Goal: Information Seeking & Learning: Learn about a topic

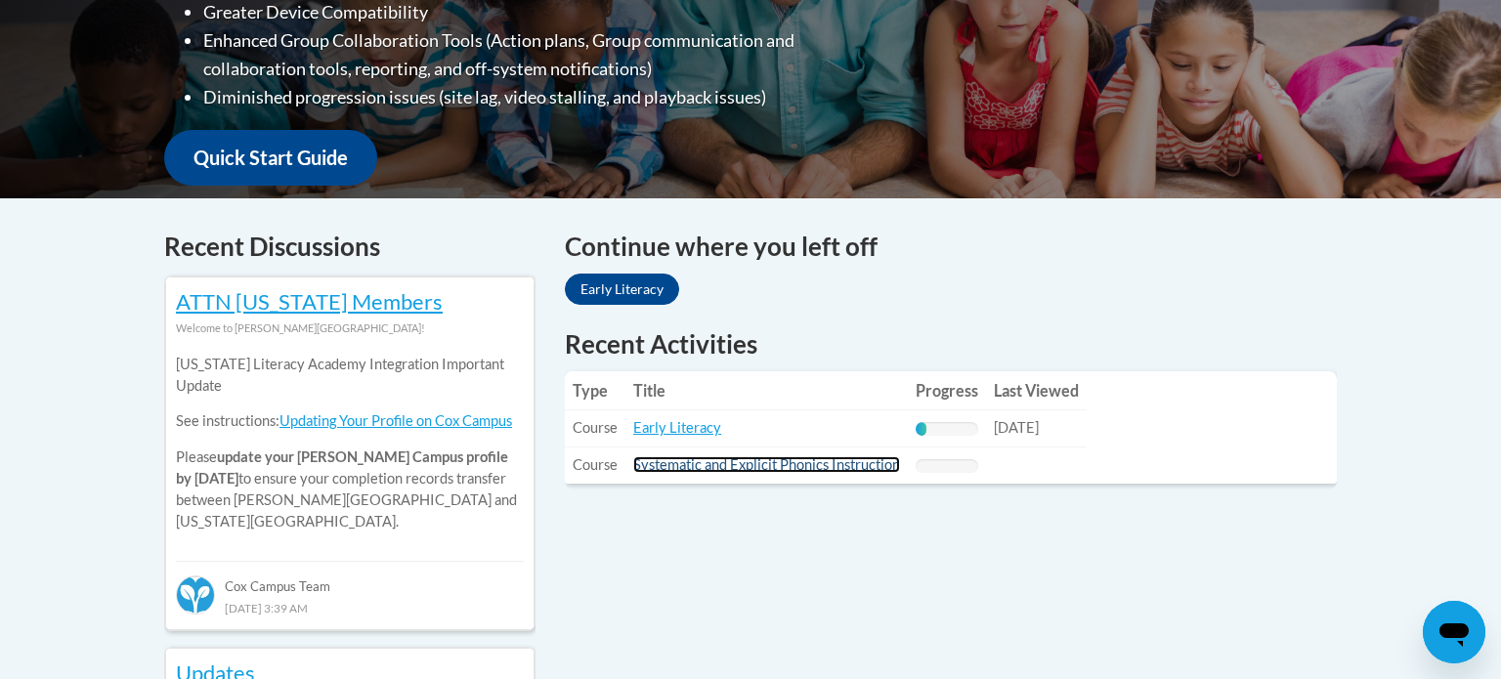
click at [731, 464] on link "Systematic and Explicit Phonics Instruction" at bounding box center [766, 464] width 267 height 17
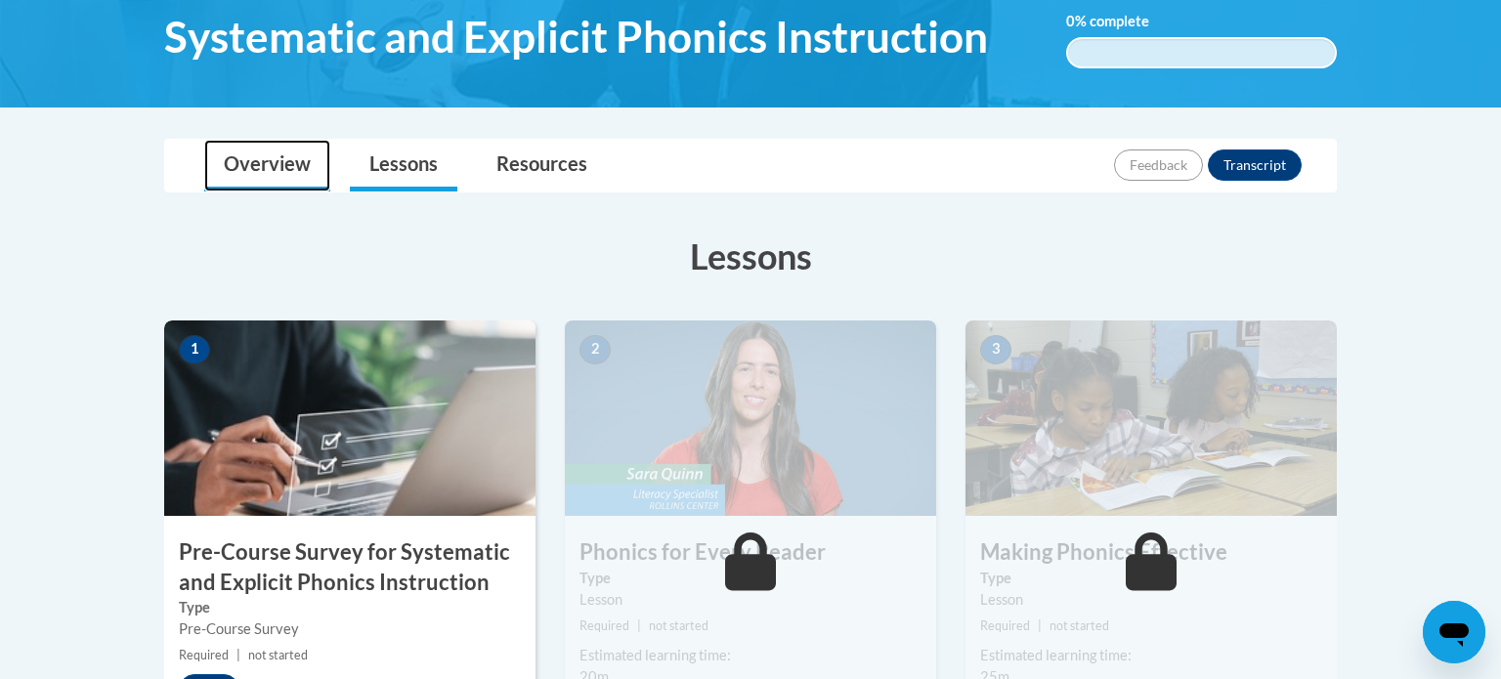
click at [287, 153] on link "Overview" at bounding box center [267, 166] width 126 height 52
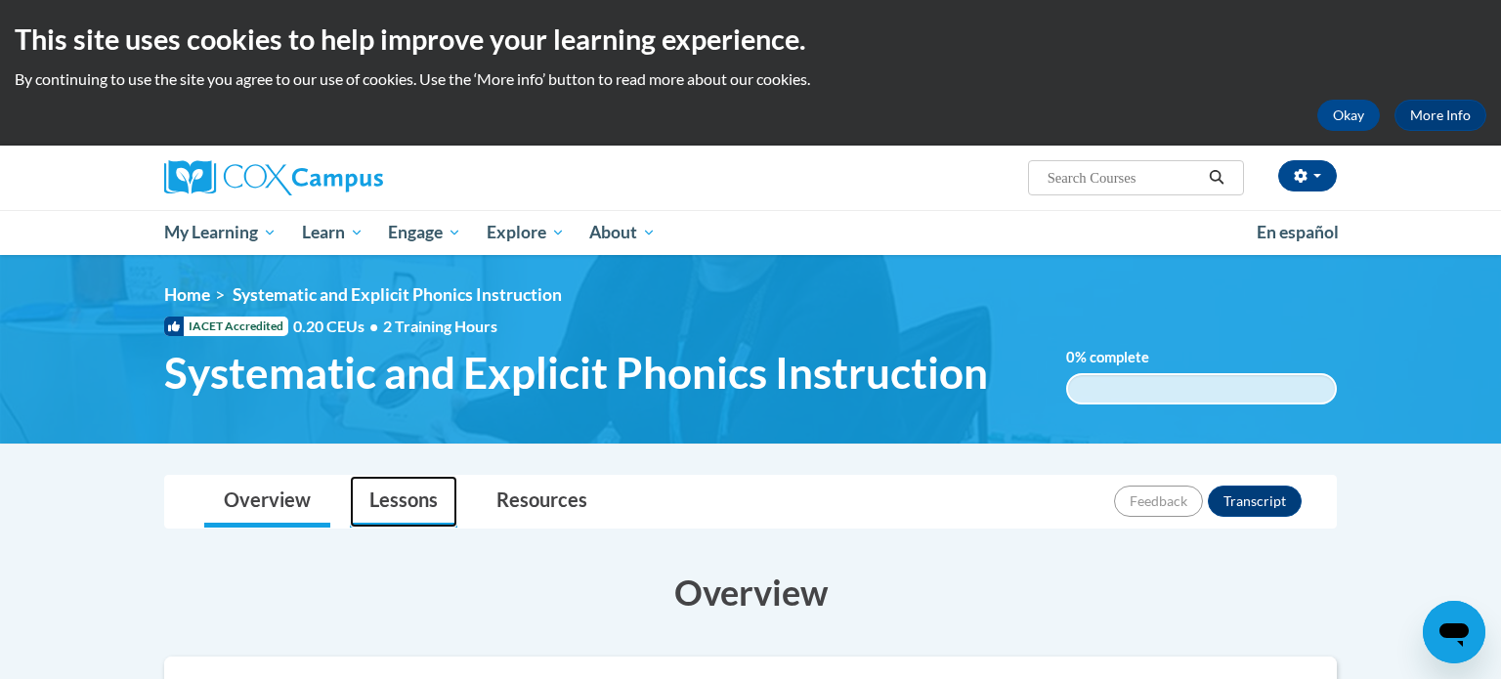
click at [404, 503] on link "Lessons" at bounding box center [403, 502] width 107 height 52
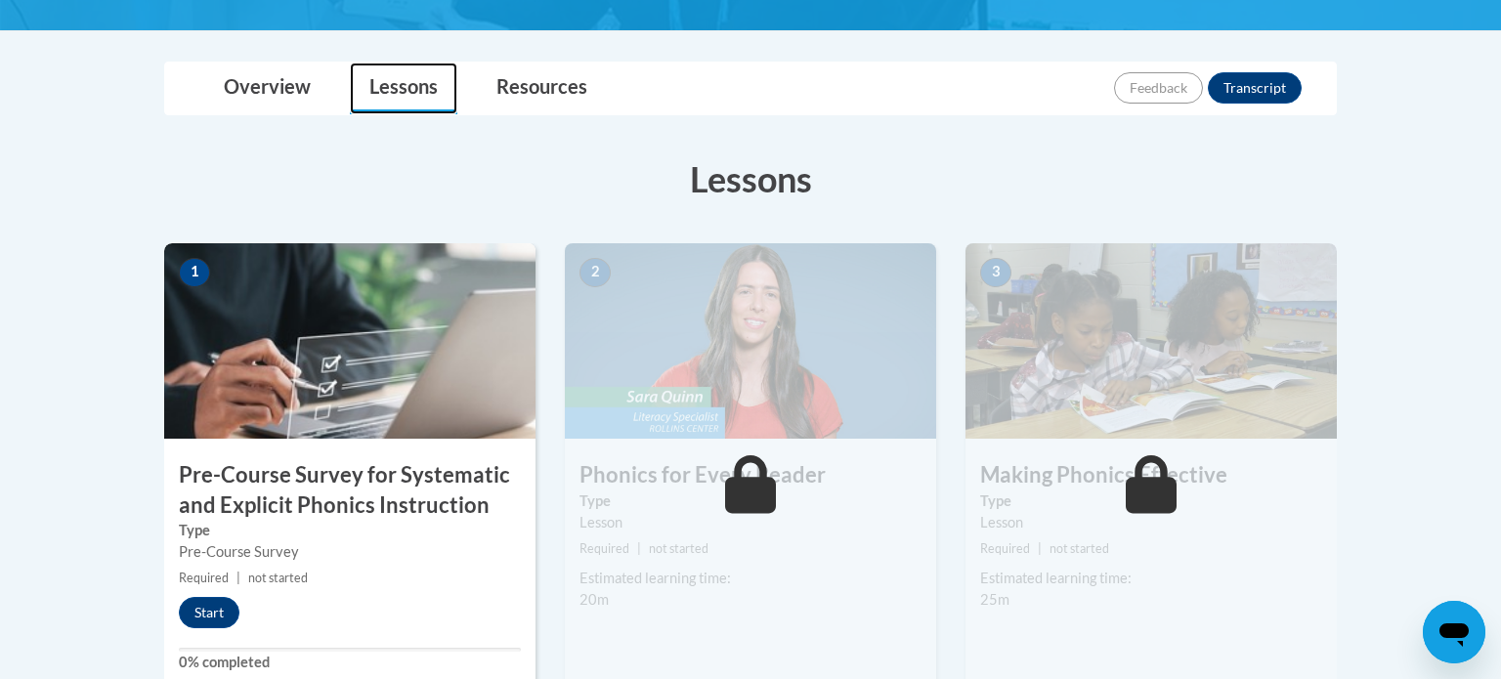
scroll to position [416, 0]
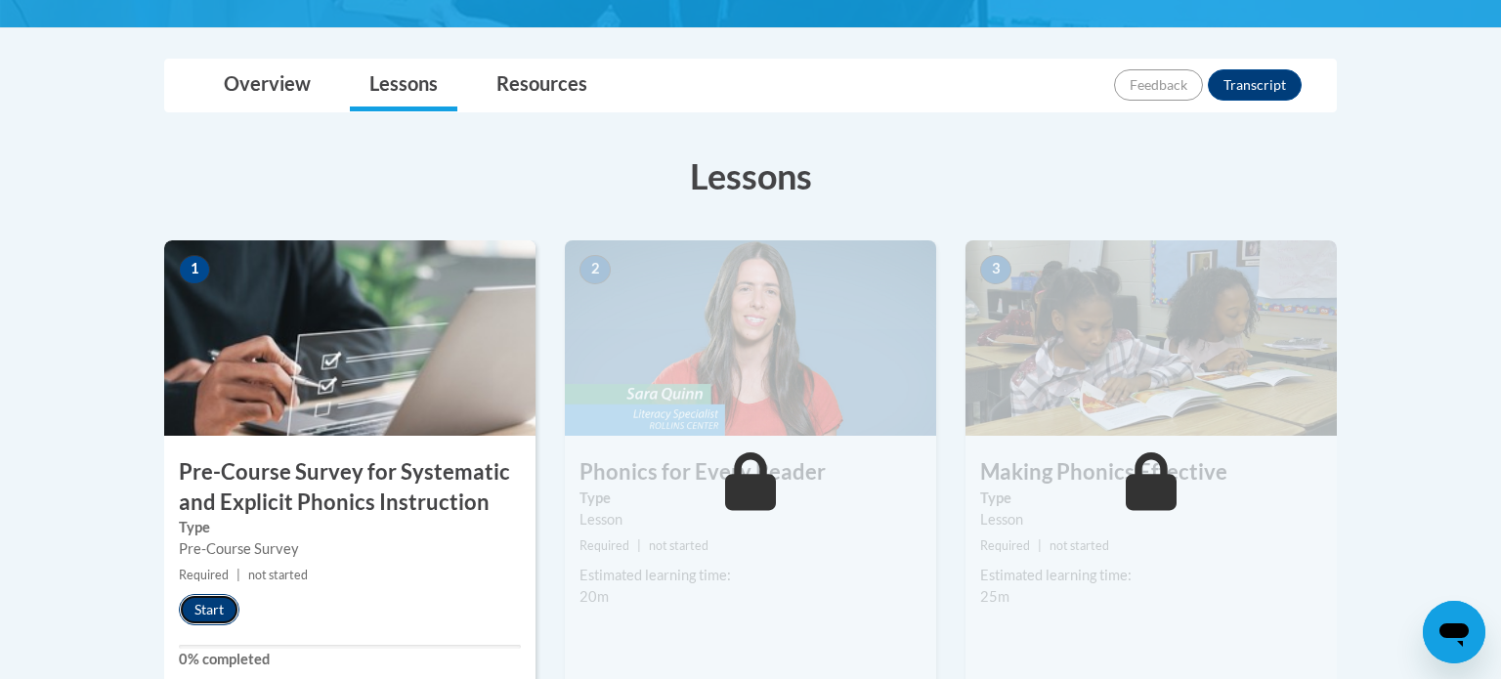
click at [211, 606] on button "Start" at bounding box center [209, 609] width 61 height 31
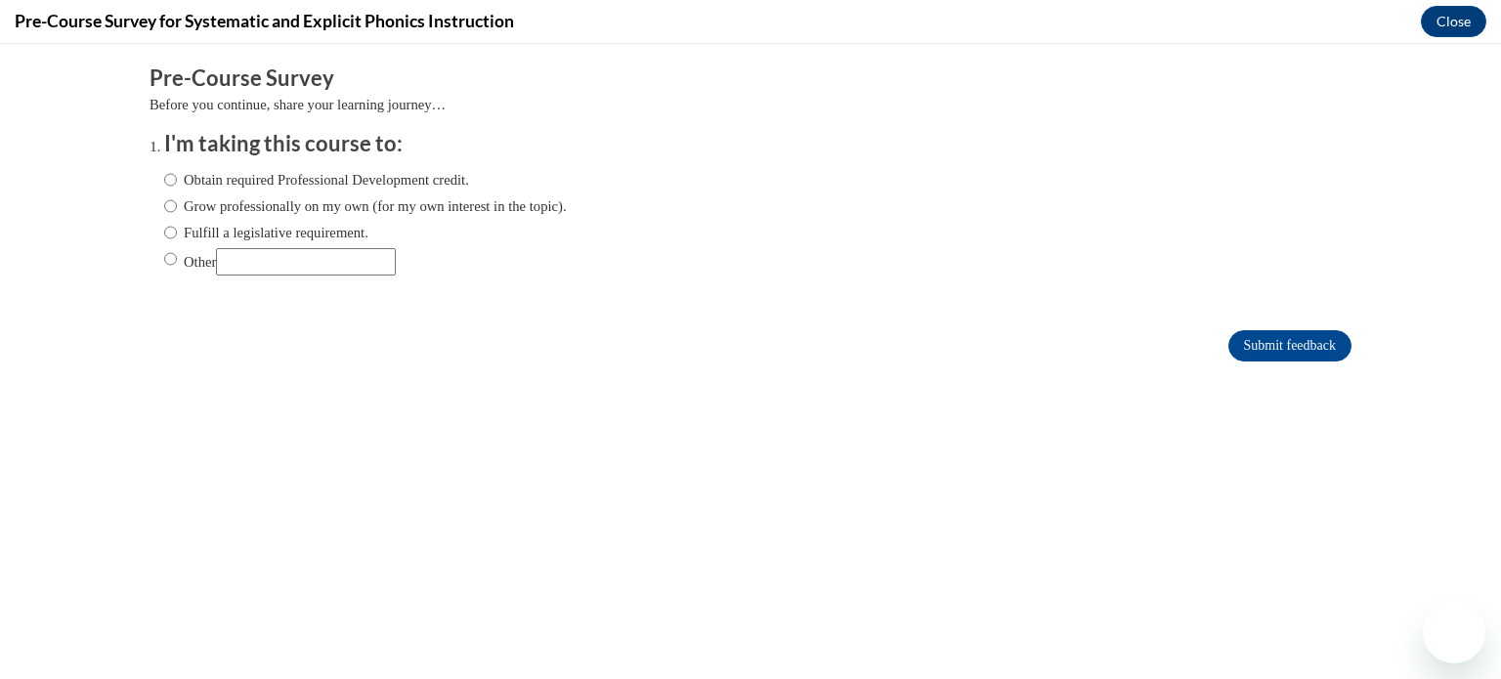
scroll to position [0, 0]
click at [214, 239] on label "Fulfill a legislative requirement." at bounding box center [266, 232] width 204 height 21
click at [177, 239] on input "Fulfill a legislative requirement." at bounding box center [170, 232] width 13 height 21
radio input "true"
click at [1257, 338] on input "Submit feedback" at bounding box center [1289, 345] width 123 height 31
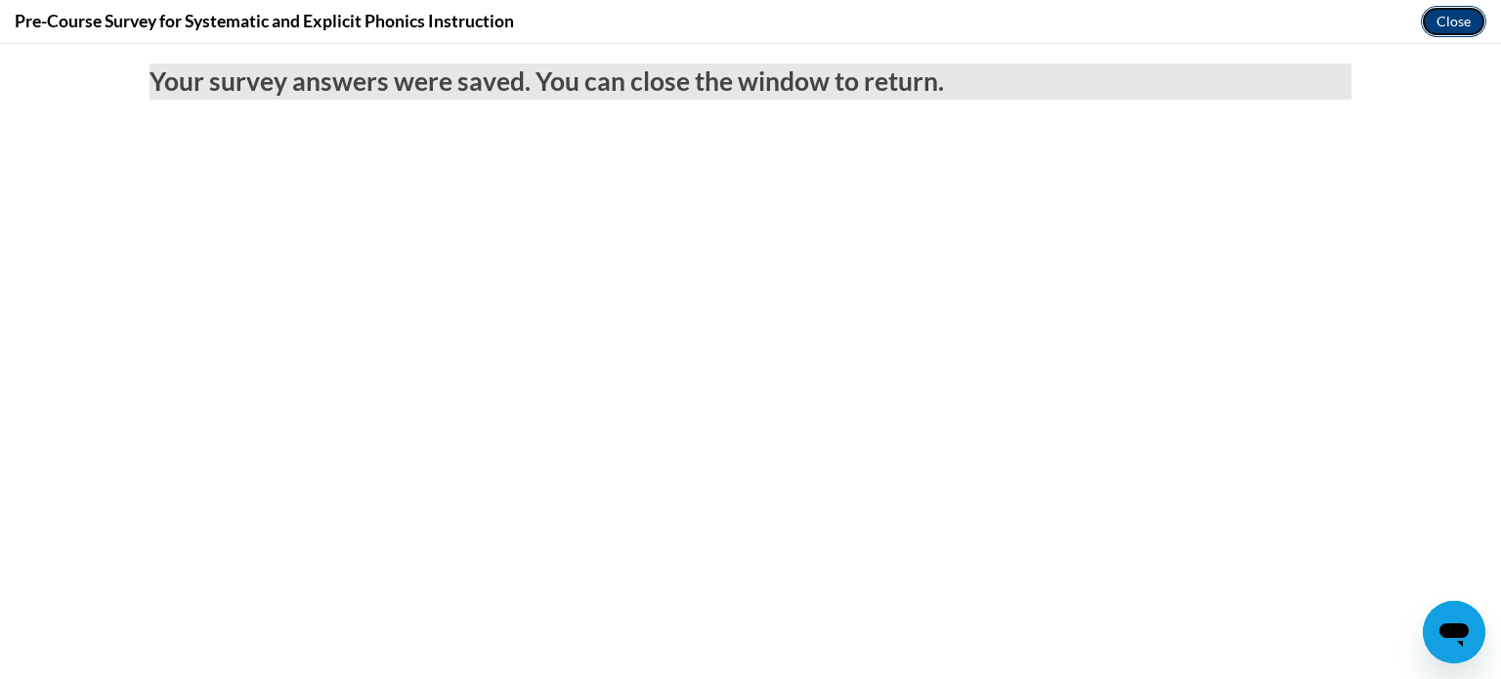
click at [1447, 28] on button "Close" at bounding box center [1453, 21] width 65 height 31
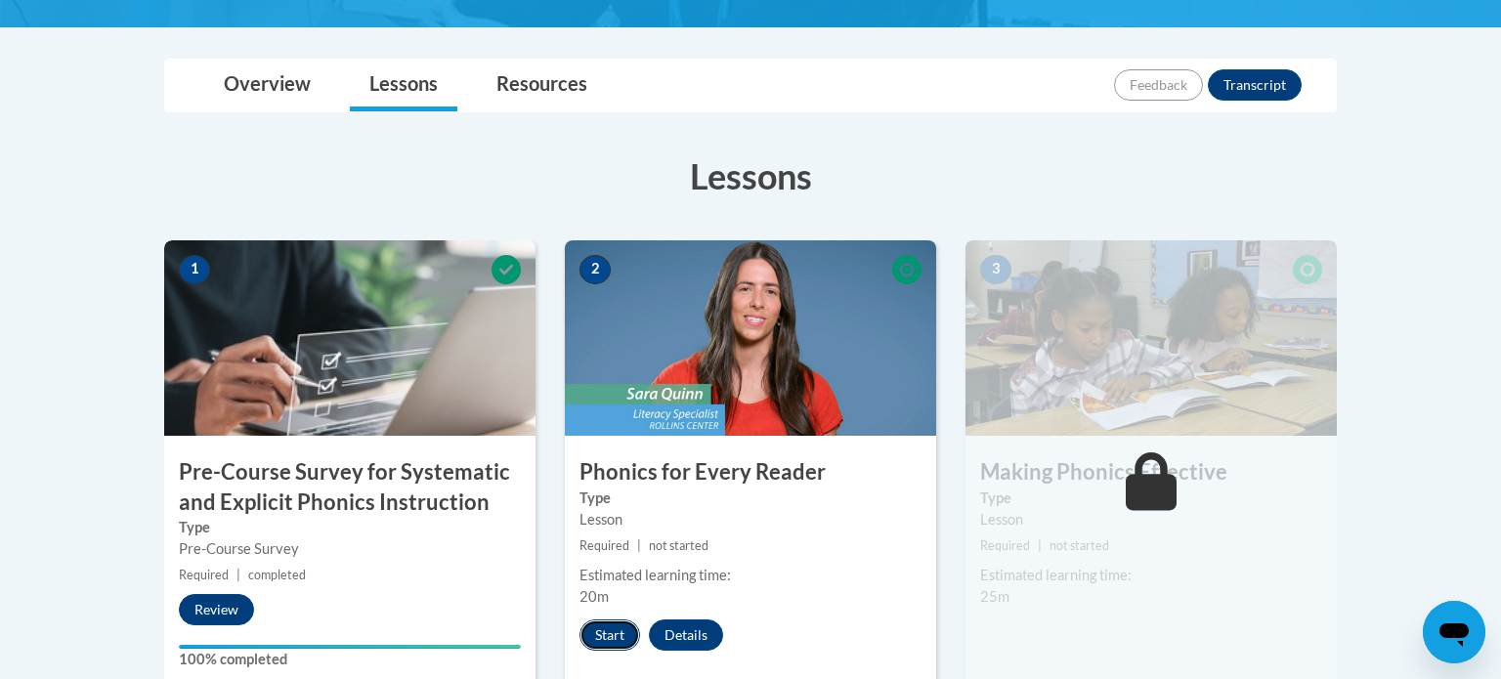
click at [616, 633] on button "Start" at bounding box center [609, 634] width 61 height 31
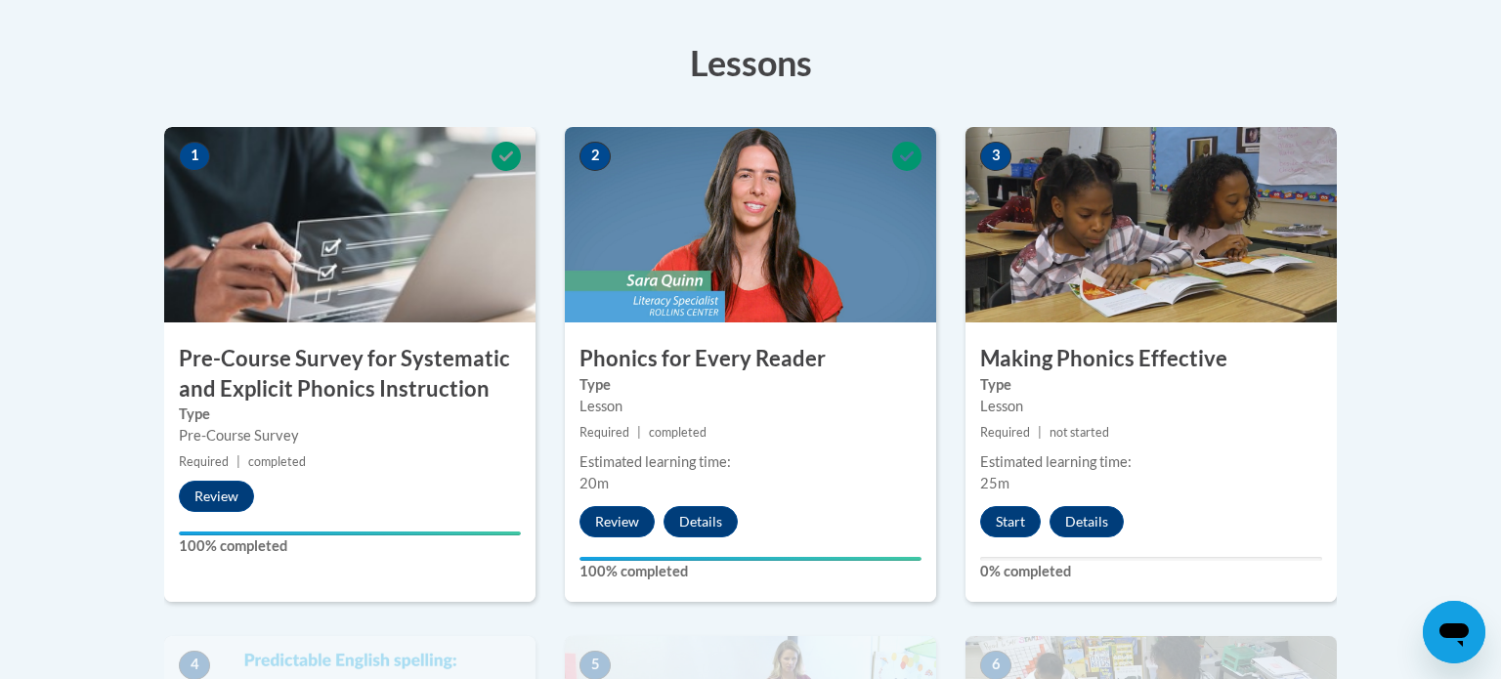
scroll to position [539, 0]
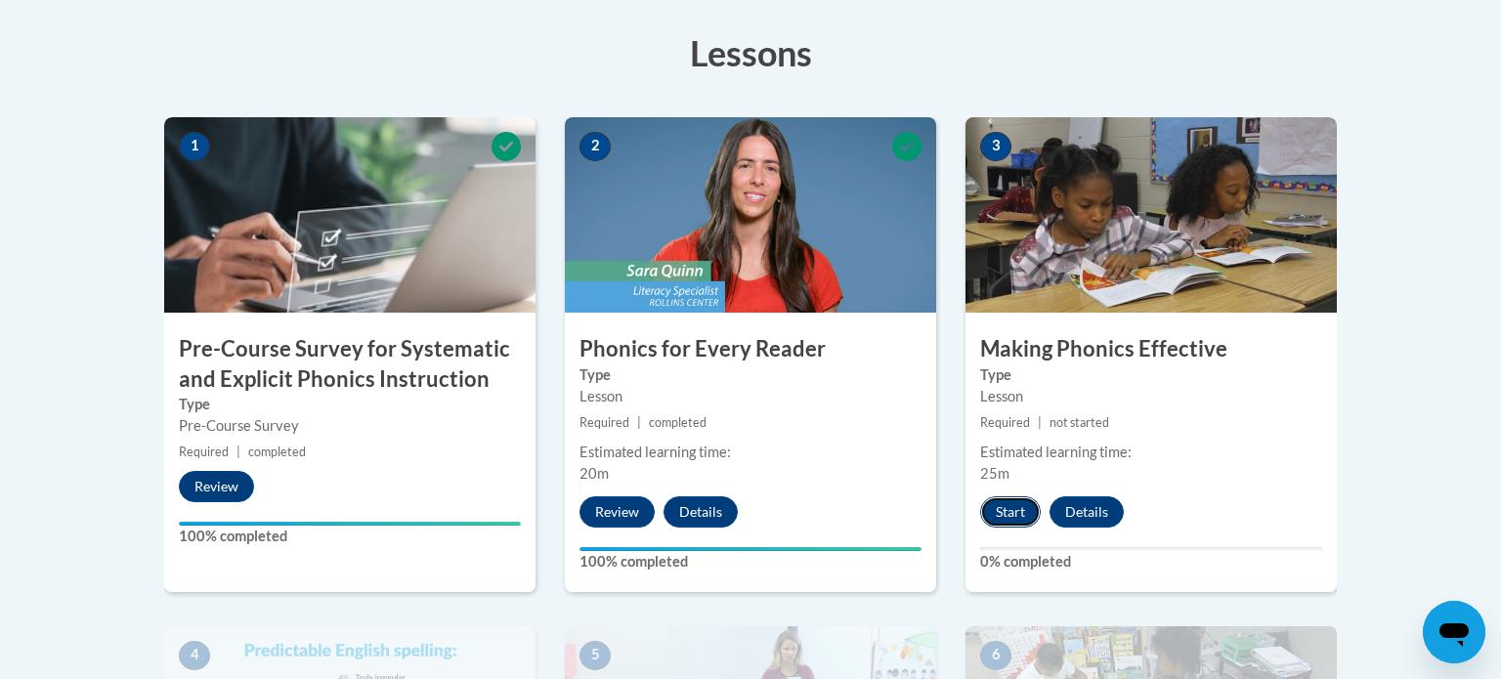
click at [1003, 514] on button "Start" at bounding box center [1010, 511] width 61 height 31
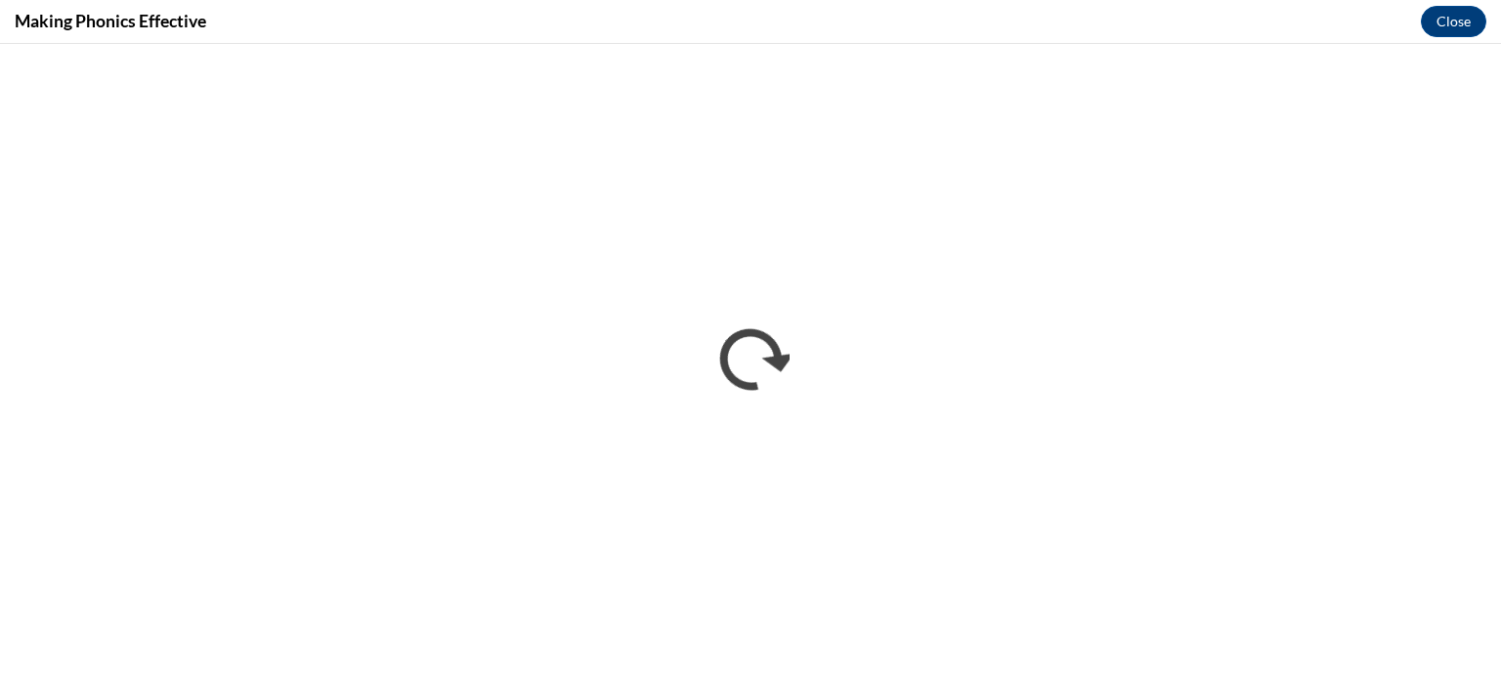
scroll to position [0, 0]
